Goal: Information Seeking & Learning: Learn about a topic

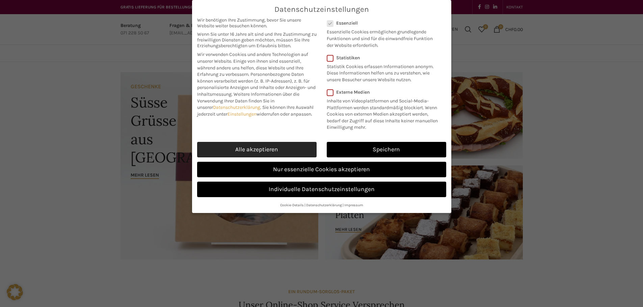
click at [288, 152] on link "Alle akzeptieren" at bounding box center [256, 150] width 119 height 16
checkbox input "true"
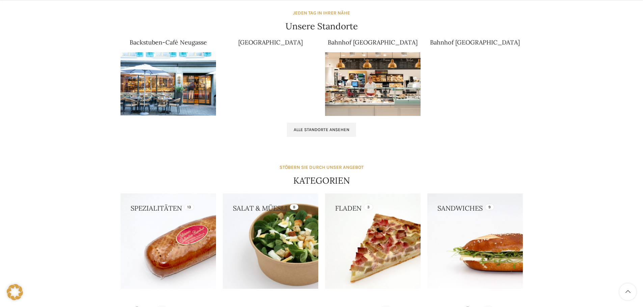
scroll to position [439, 0]
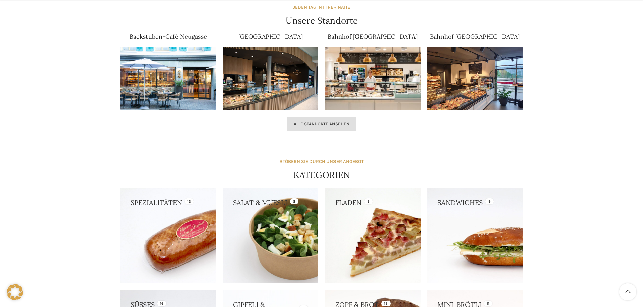
click at [335, 127] on span "Alle Standorte ansehen" at bounding box center [322, 124] width 56 height 5
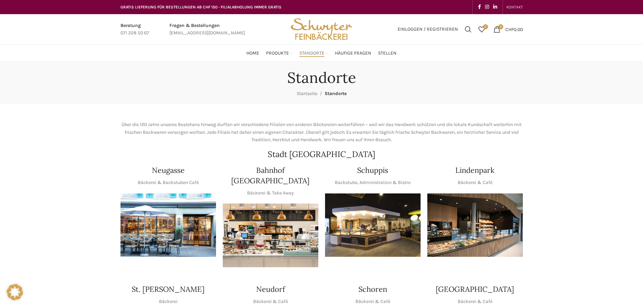
click at [509, 5] on span "KONTAKT" at bounding box center [514, 7] width 17 height 5
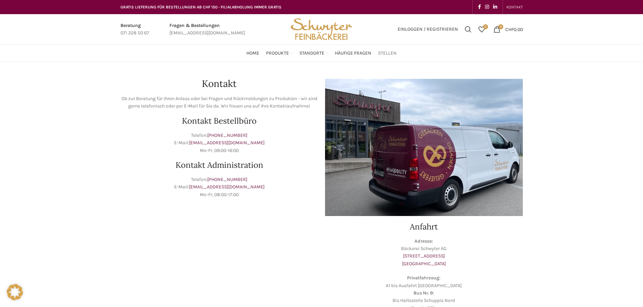
click at [384, 53] on span "Stellen" at bounding box center [387, 53] width 19 height 6
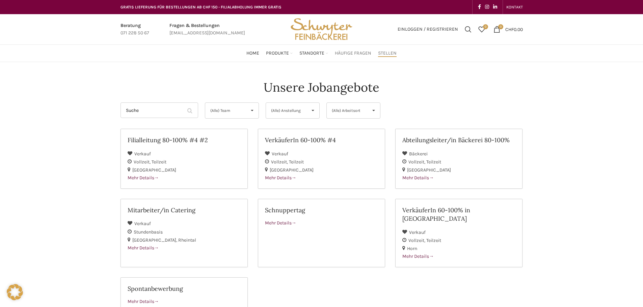
click at [355, 54] on span "Häufige Fragen" at bounding box center [353, 53] width 36 height 6
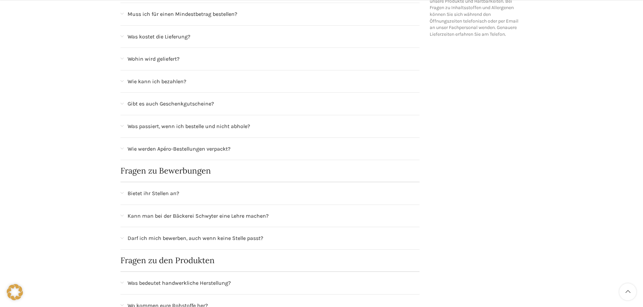
scroll to position [203, 0]
click at [128, 238] on span "Darf ich mich bewerben, auch wenn keine Stelle passt?" at bounding box center [196, 237] width 136 height 9
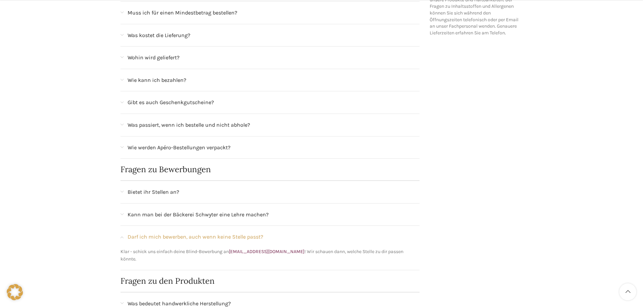
click at [141, 193] on span "Bietet ihr Stellen an?" at bounding box center [154, 192] width 52 height 9
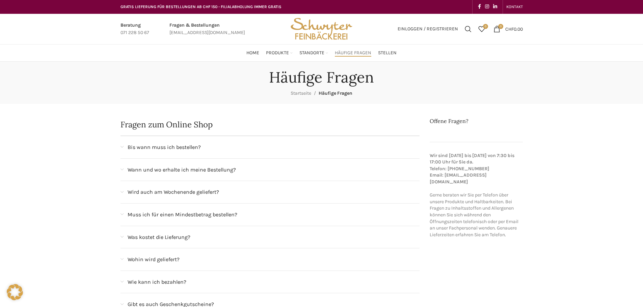
scroll to position [0, 0]
